Goal: Task Accomplishment & Management: Manage account settings

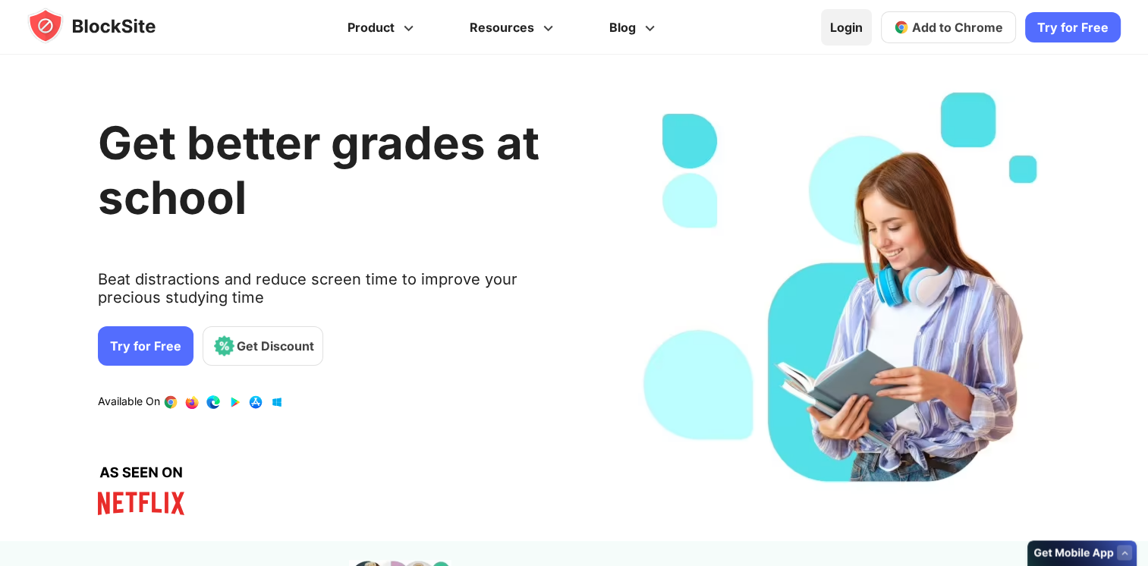
click at [851, 33] on link "Login" at bounding box center [846, 27] width 51 height 36
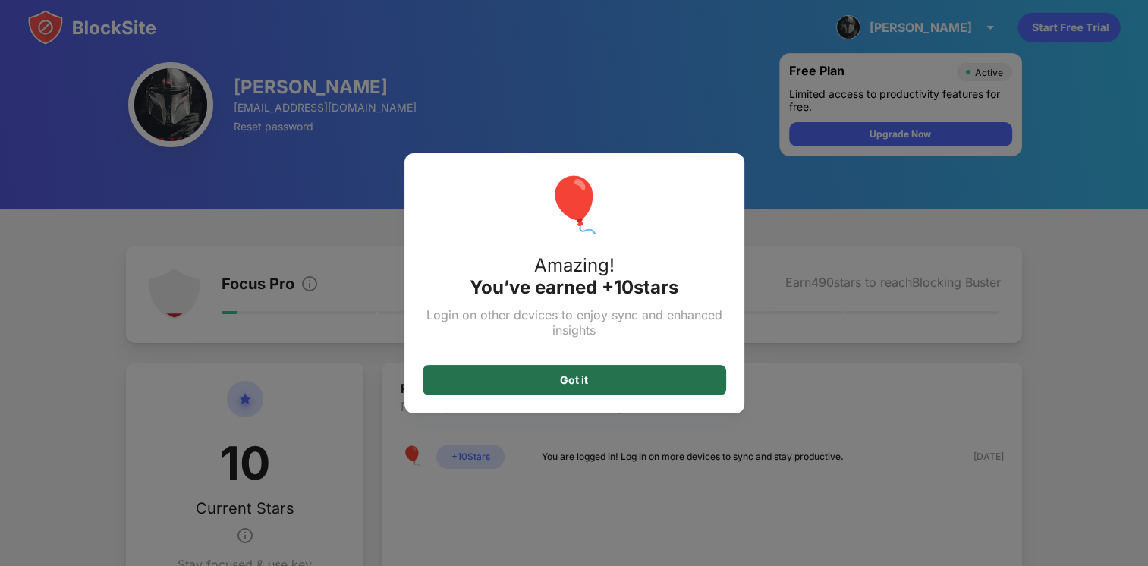
click at [636, 385] on div "Got it" at bounding box center [574, 380] width 303 height 30
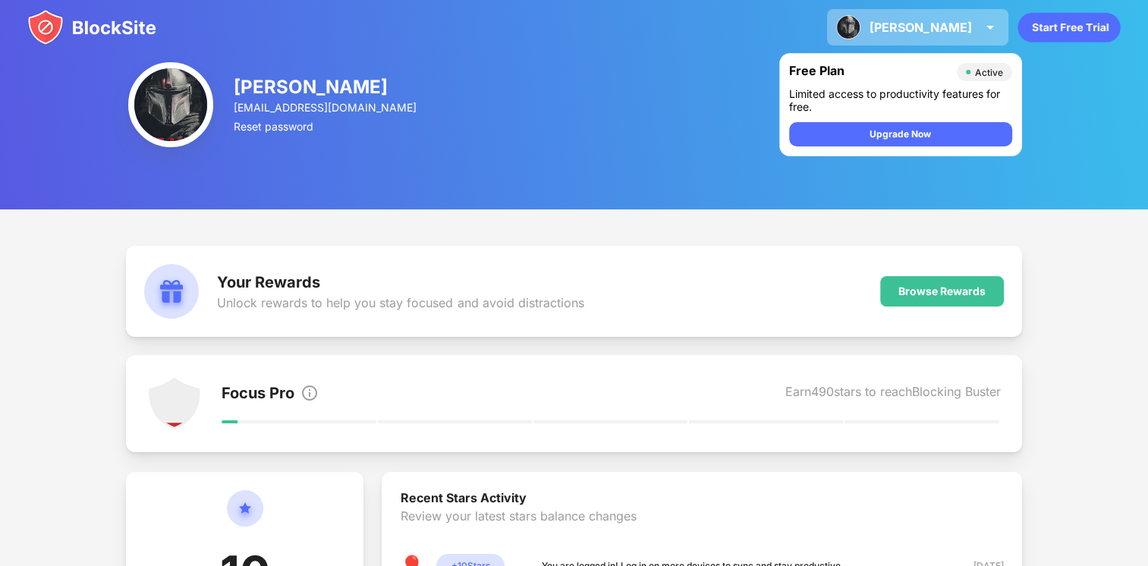
click at [989, 24] on img at bounding box center [990, 27] width 18 height 18
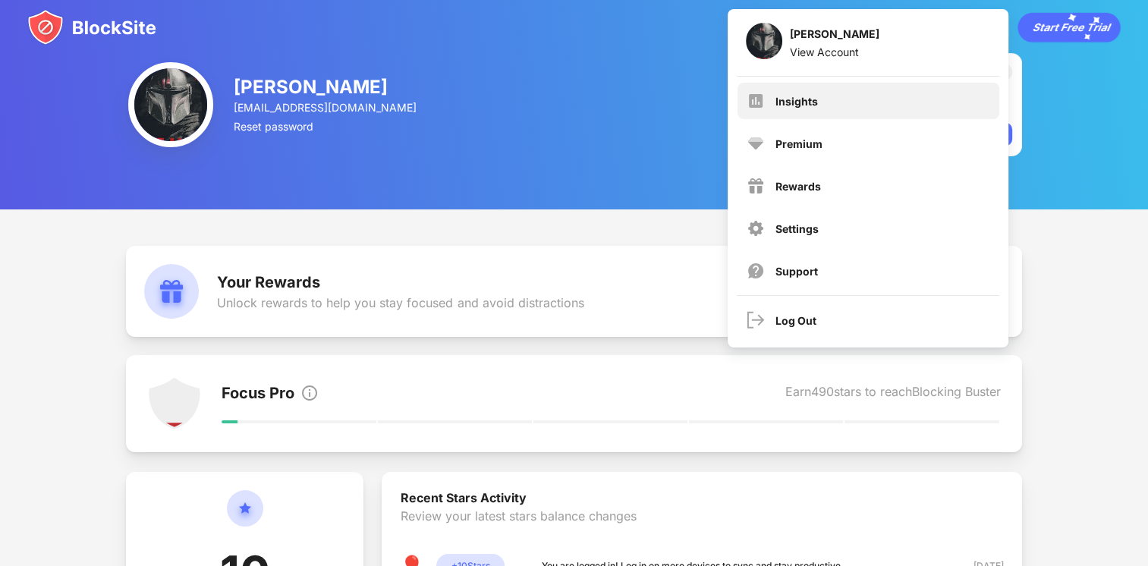
click at [879, 102] on div "Insights" at bounding box center [869, 101] width 262 height 36
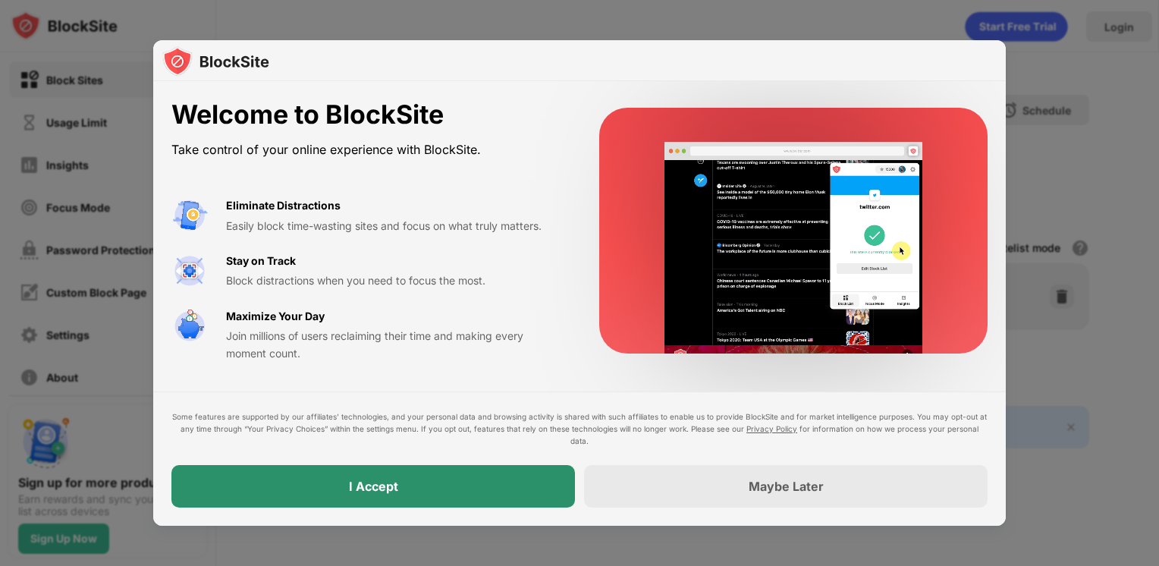
click at [442, 487] on div "I Accept" at bounding box center [373, 486] width 404 height 42
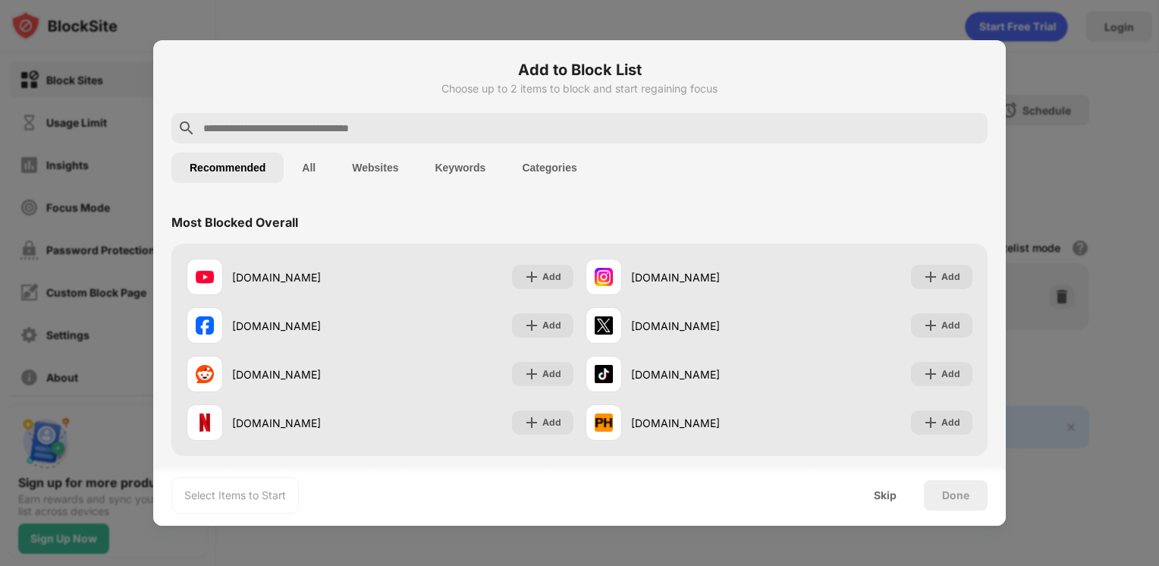
click at [503, 129] on input "text" at bounding box center [592, 128] width 780 height 18
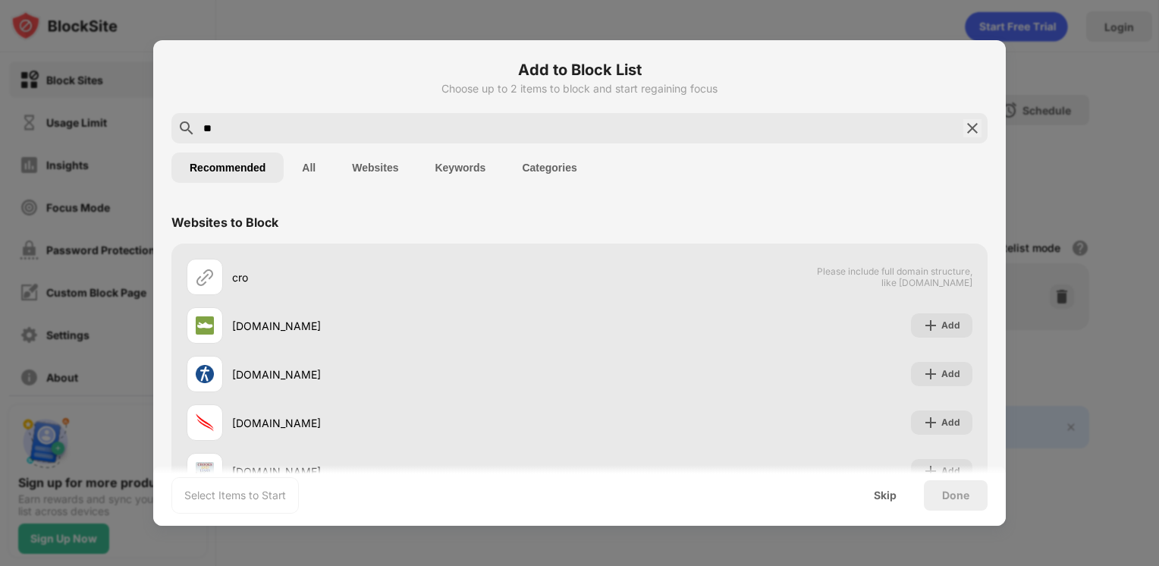
type input "*"
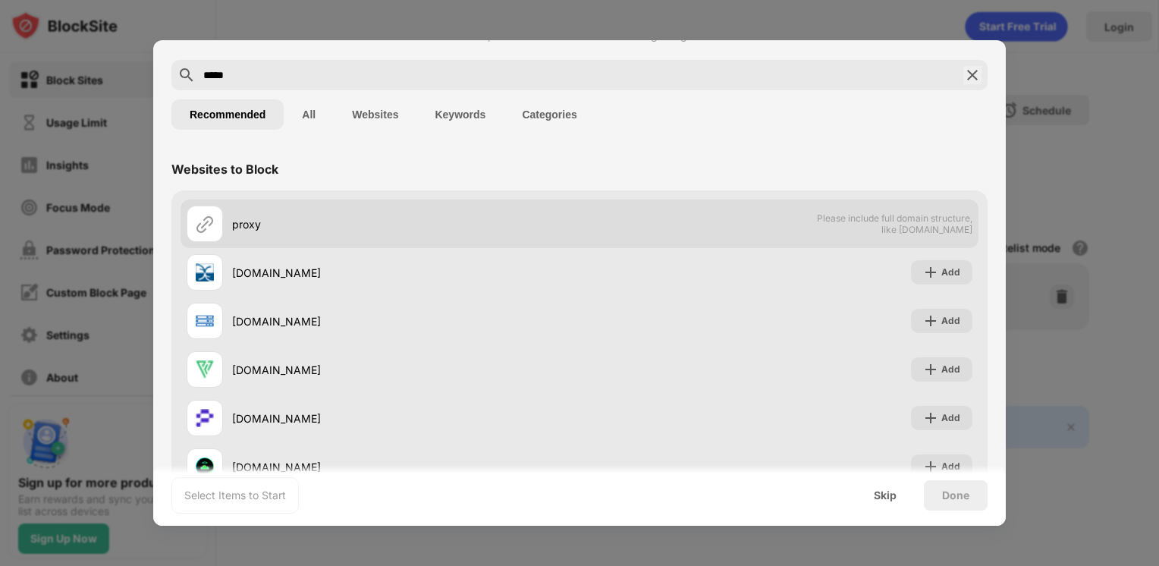
scroll to position [103, 0]
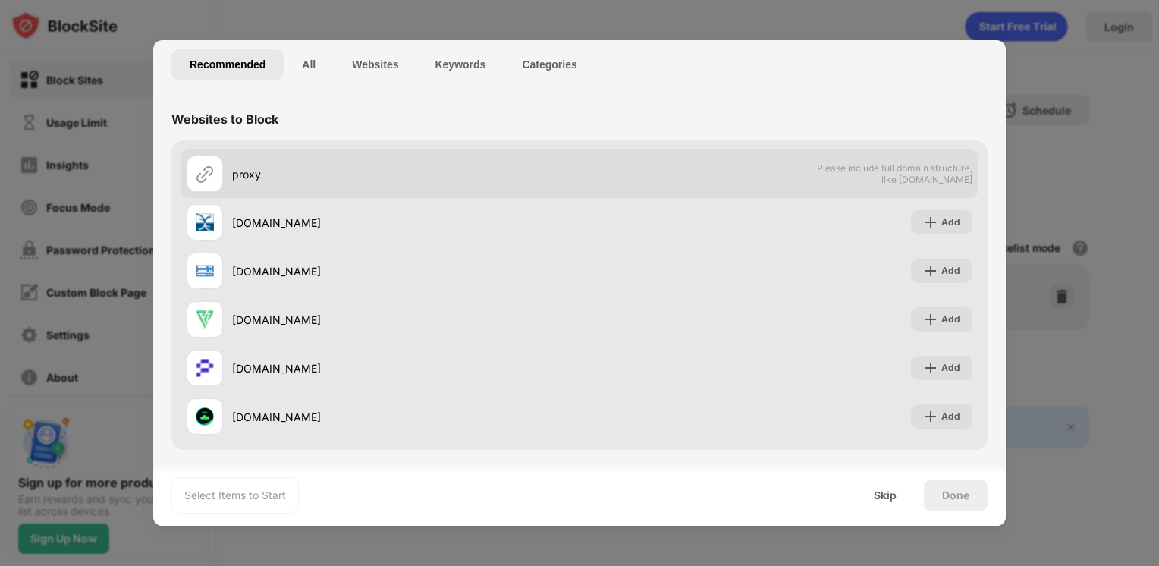
click at [289, 177] on div "proxy" at bounding box center [406, 174] width 348 height 16
click at [210, 175] on img at bounding box center [205, 174] width 18 height 18
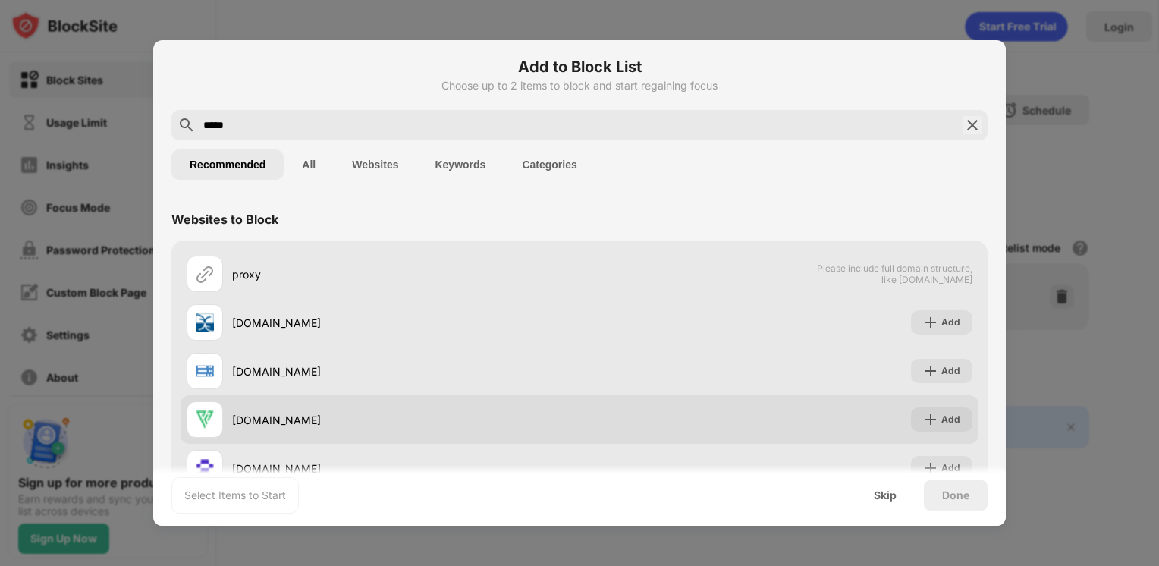
scroll to position [0, 0]
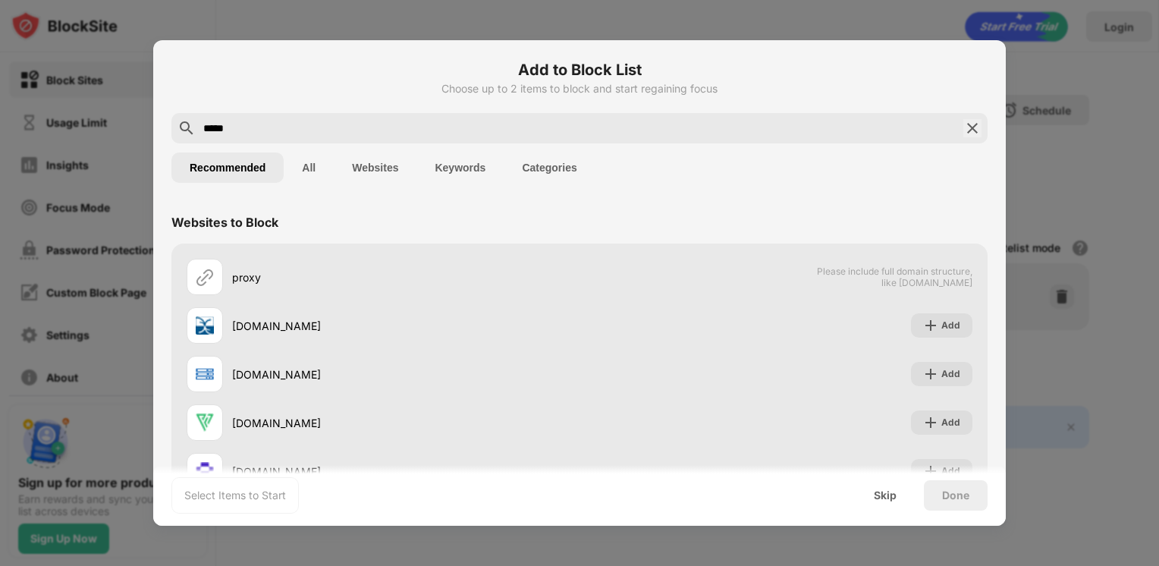
click at [246, 123] on input "*****" at bounding box center [580, 128] width 756 height 18
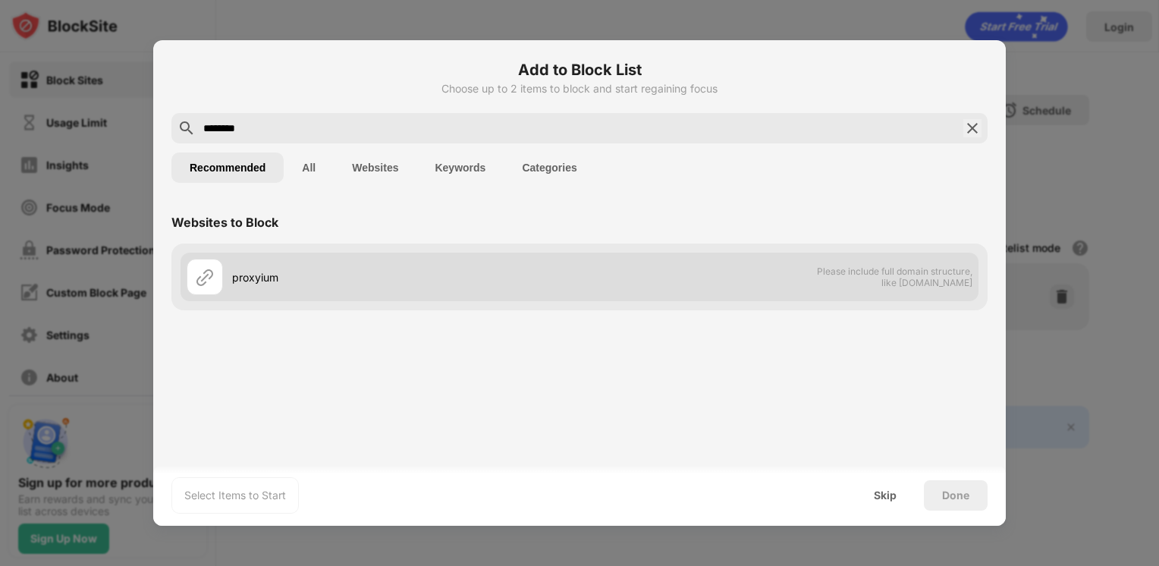
drag, startPoint x: 189, startPoint y: 263, endPoint x: 193, endPoint y: 270, distance: 7.8
click at [190, 266] on div at bounding box center [205, 277] width 36 height 36
click at [195, 274] on div at bounding box center [205, 277] width 36 height 36
click at [844, 290] on div "proxyium Please include full domain structure, like domain.com" at bounding box center [580, 277] width 798 height 49
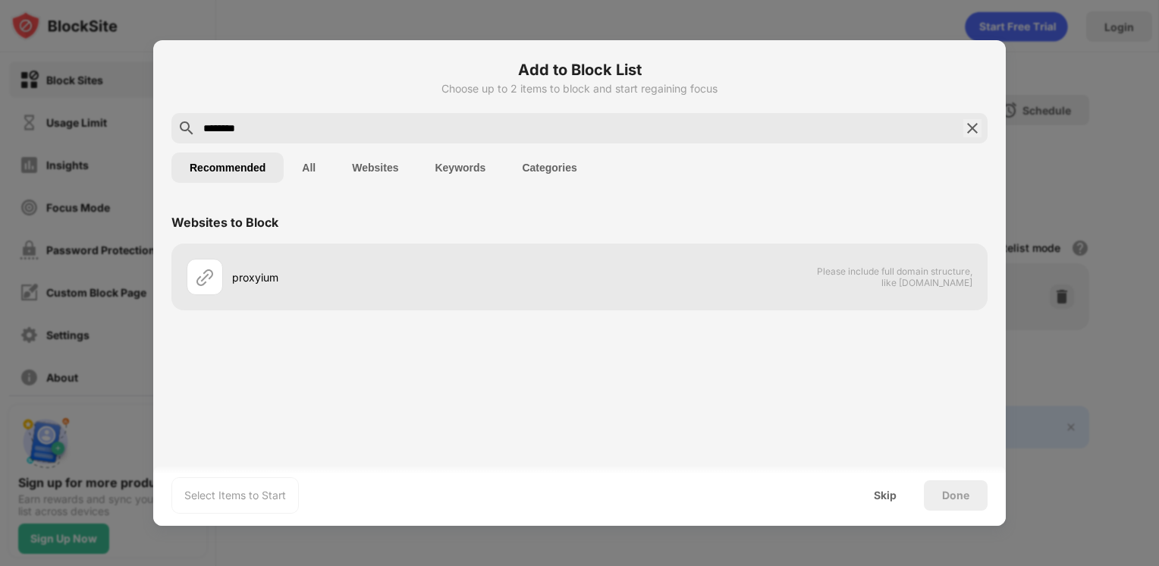
click at [690, 143] on div "Recommended All Websites Keywords Categories" at bounding box center [579, 167] width 816 height 49
click at [473, 167] on button "Keywords" at bounding box center [460, 168] width 87 height 30
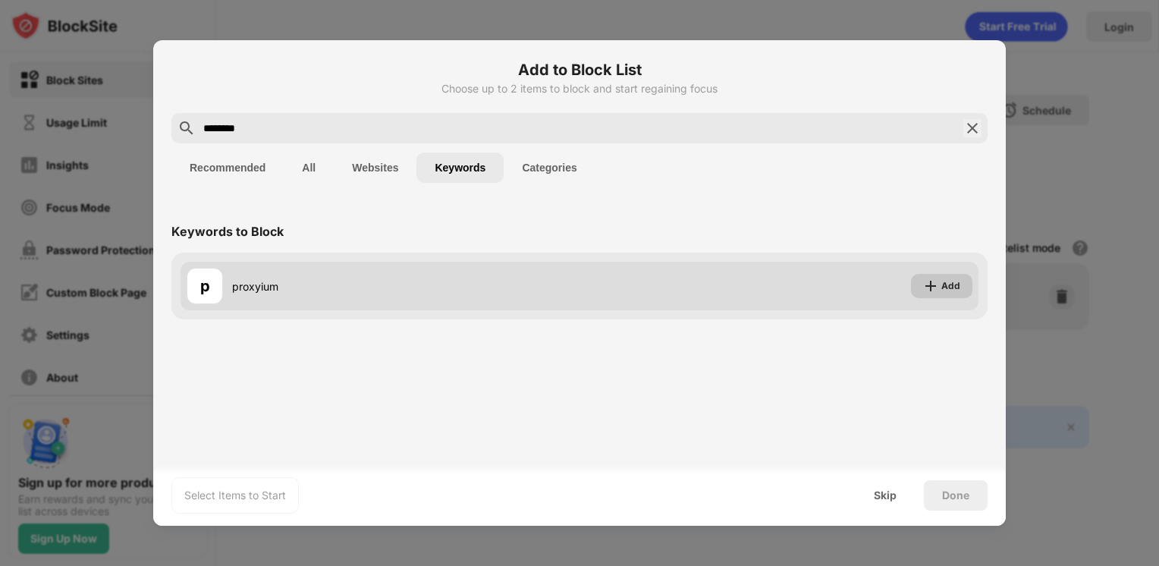
click at [939, 285] on div "Add" at bounding box center [941, 286] width 61 height 24
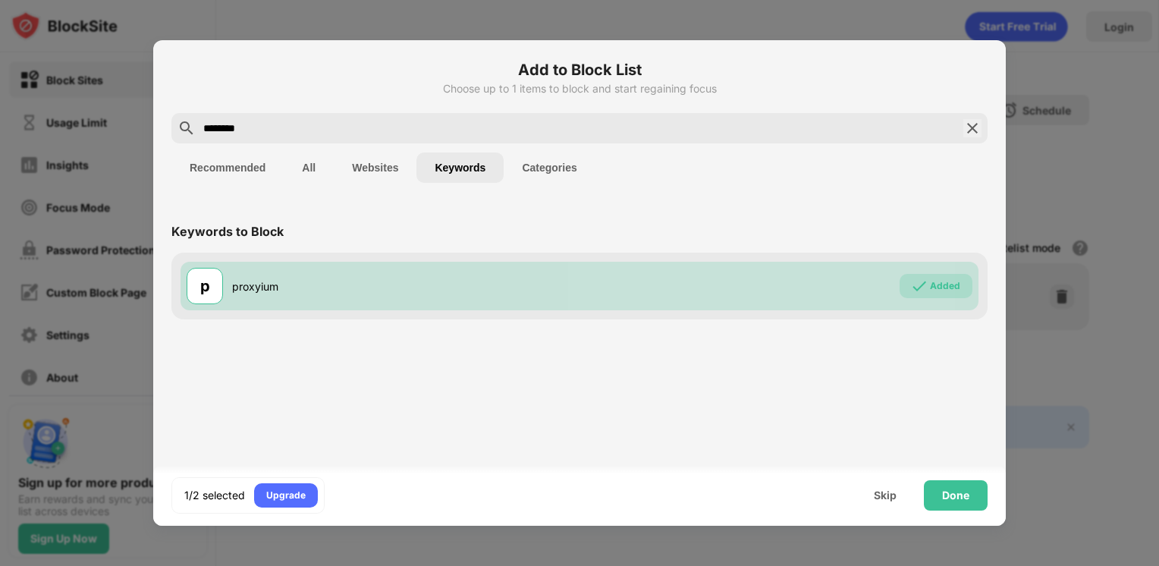
click at [439, 119] on input "********" at bounding box center [580, 128] width 756 height 18
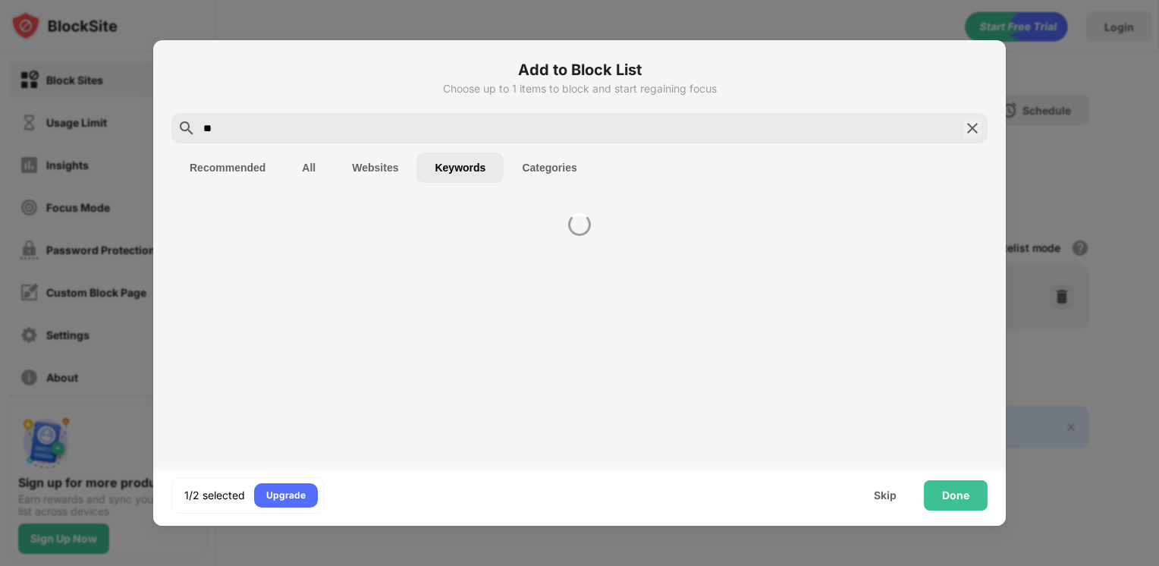
type input "*"
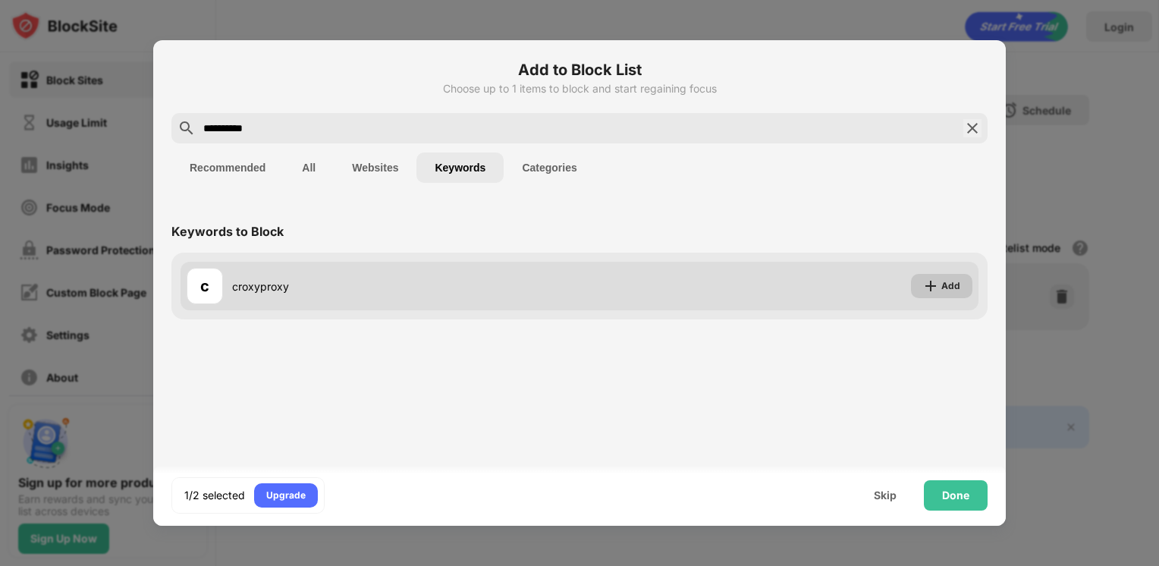
type input "**********"
click at [935, 286] on img at bounding box center [930, 285] width 15 height 15
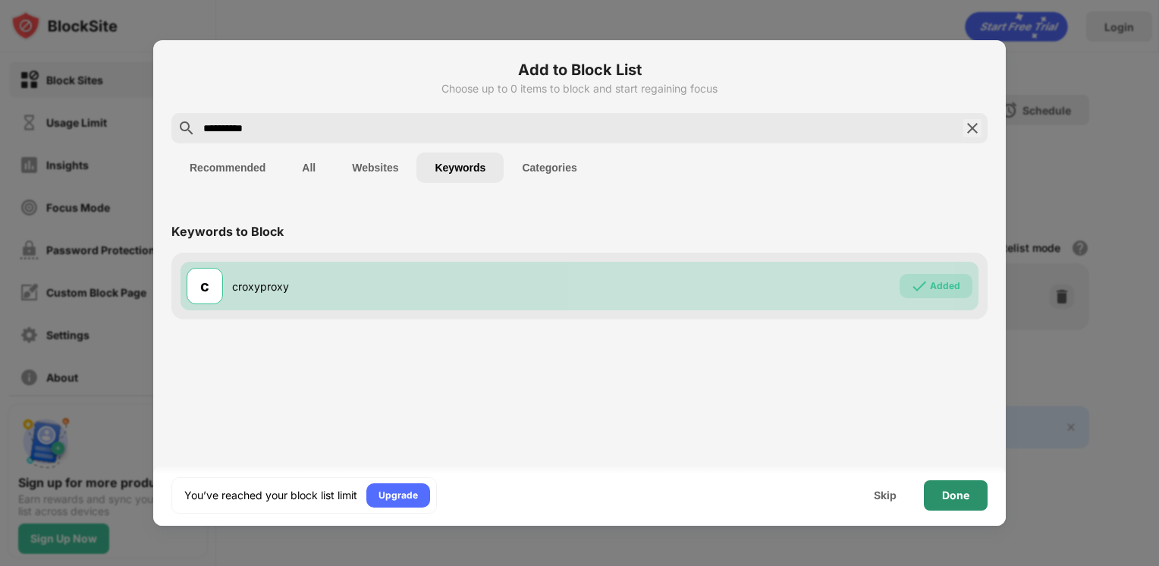
click at [955, 499] on div "Done" at bounding box center [955, 495] width 27 height 12
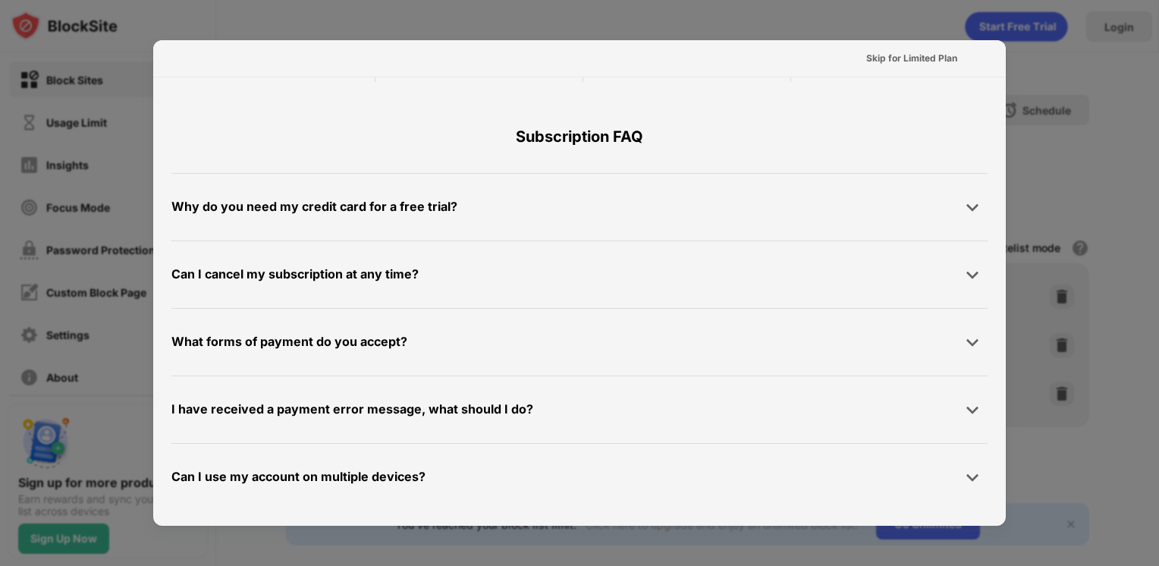
scroll to position [739, 0]
click at [924, 59] on div "Skip for Limited Plan" at bounding box center [911, 58] width 91 height 15
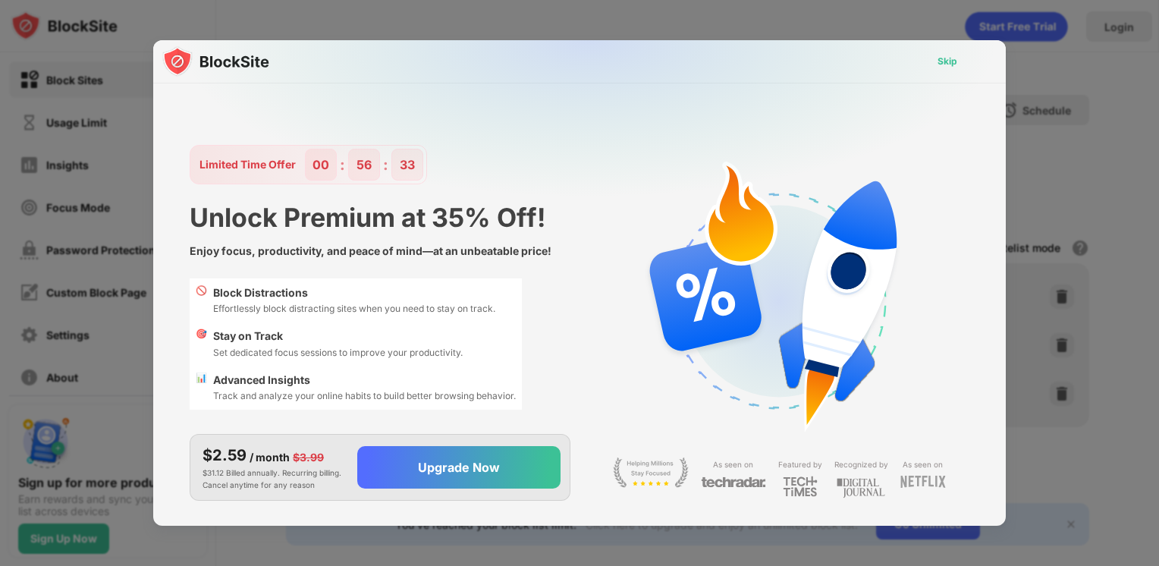
click at [957, 62] on div "Skip" at bounding box center [948, 61] width 20 height 15
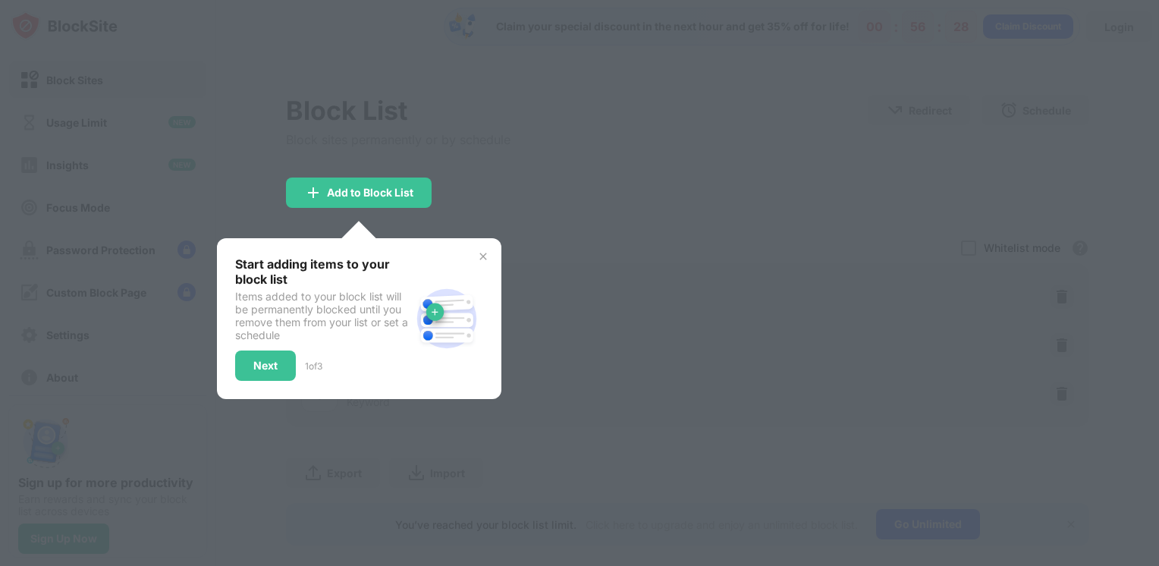
click at [484, 253] on img at bounding box center [483, 256] width 12 height 12
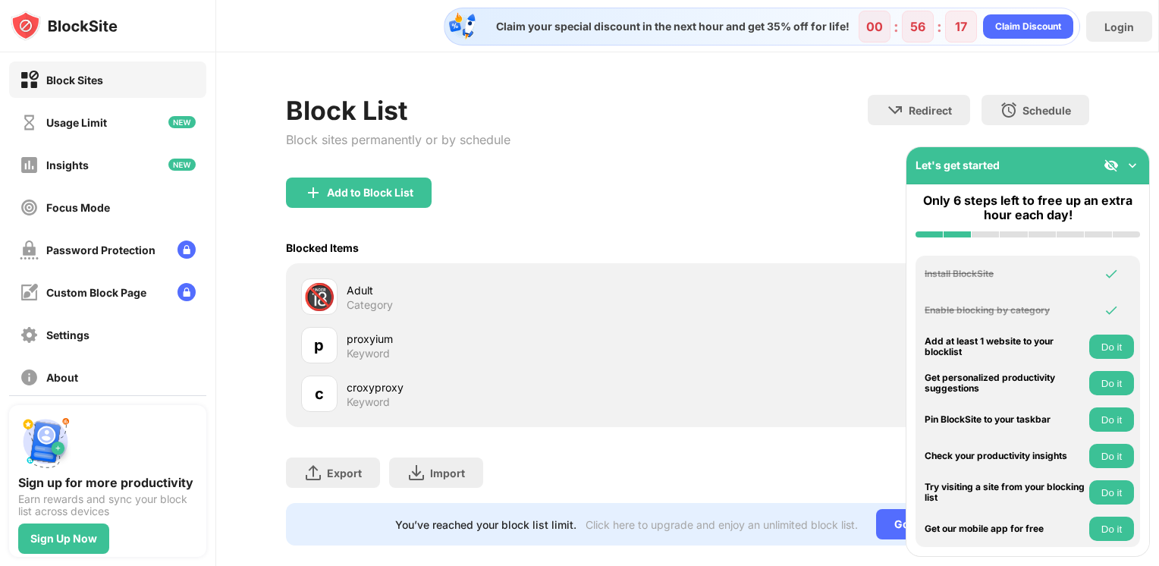
click at [1135, 165] on img at bounding box center [1132, 165] width 15 height 15
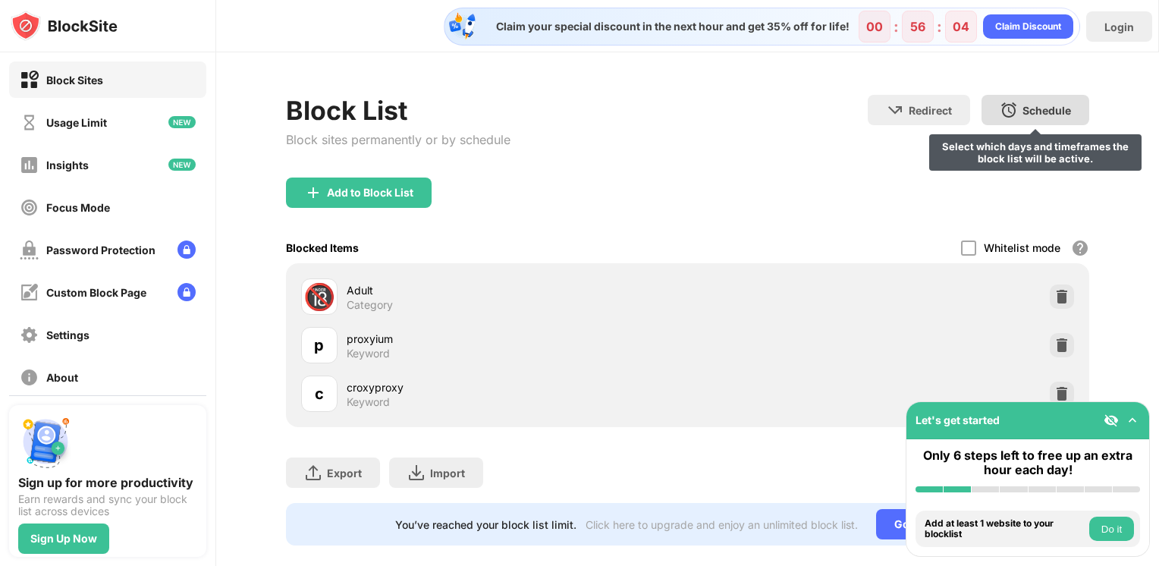
click at [1060, 107] on div "Schedule Select which days and timeframes the block list will be active." at bounding box center [1036, 110] width 108 height 30
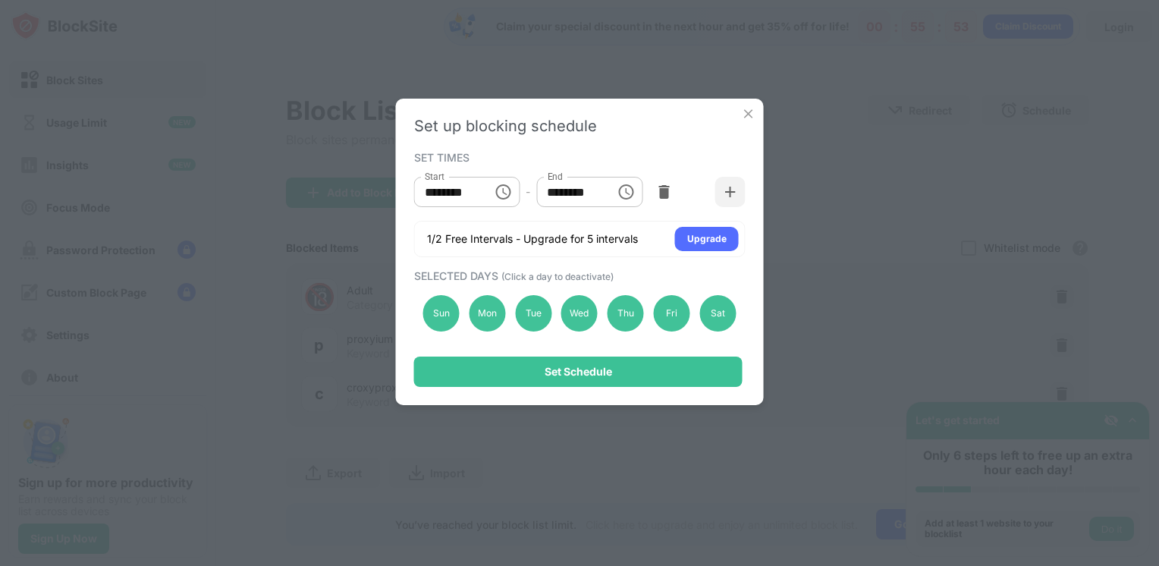
click at [749, 111] on img at bounding box center [748, 113] width 15 height 15
